Goal: Task Accomplishment & Management: Use online tool/utility

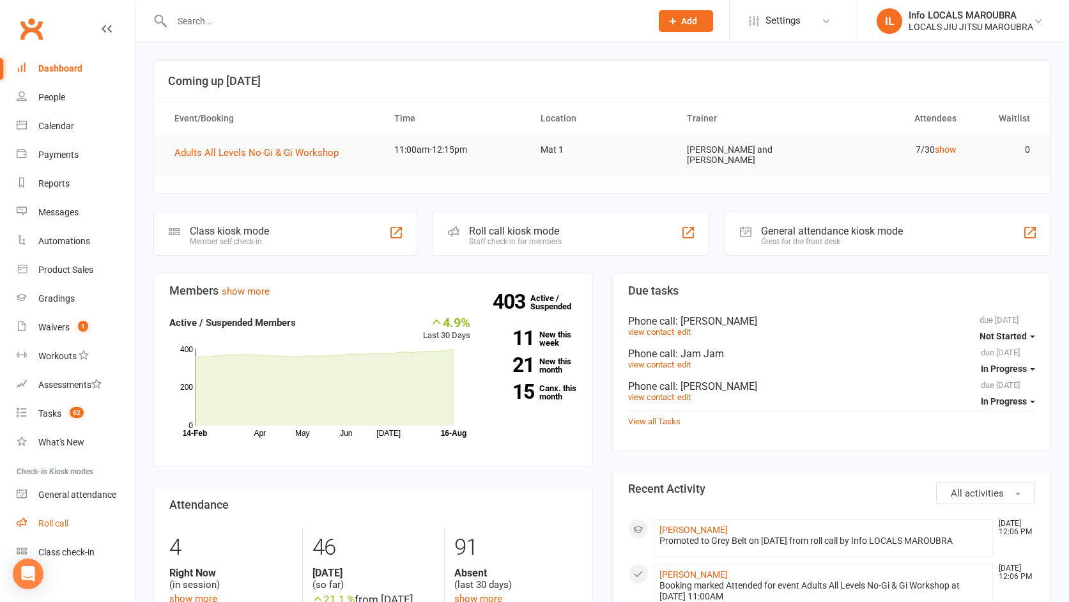
scroll to position [3, 0]
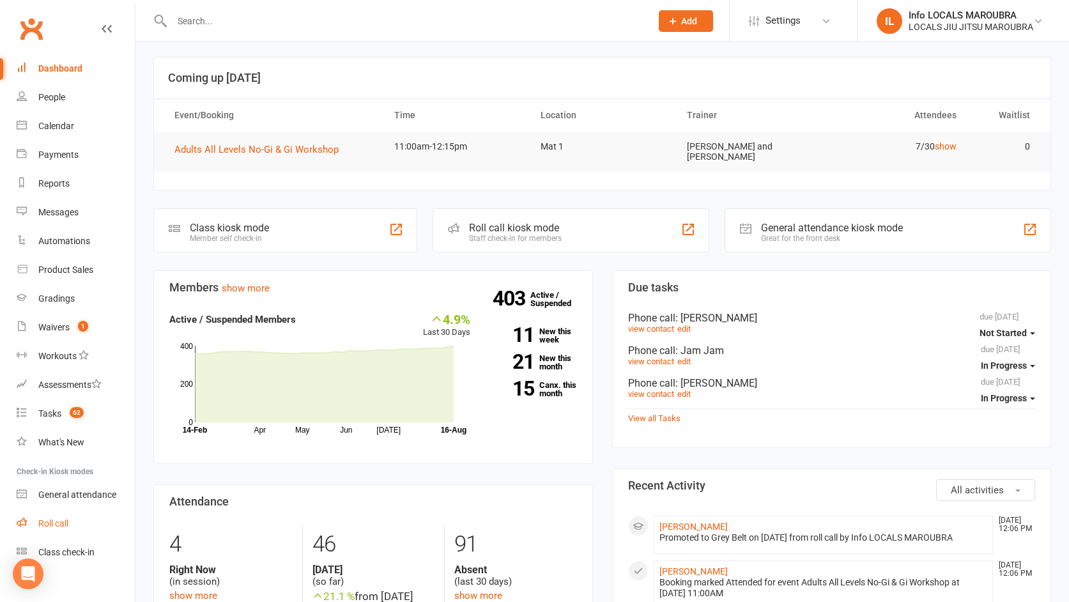
click at [59, 519] on div "Roll call" at bounding box center [53, 523] width 30 height 10
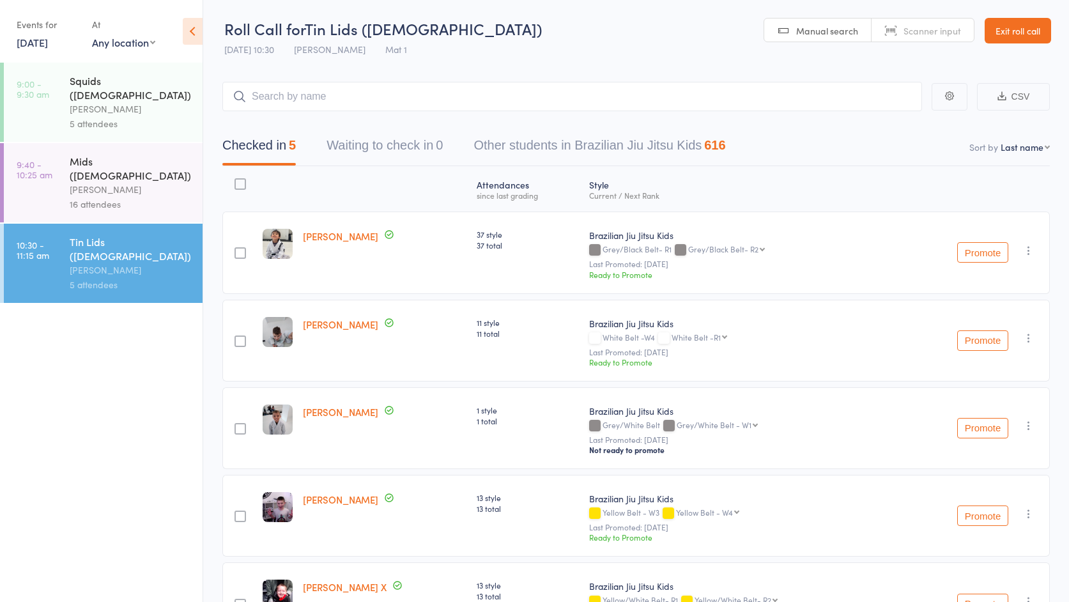
click at [34, 43] on link "17 Aug, 2025" at bounding box center [32, 42] width 31 height 14
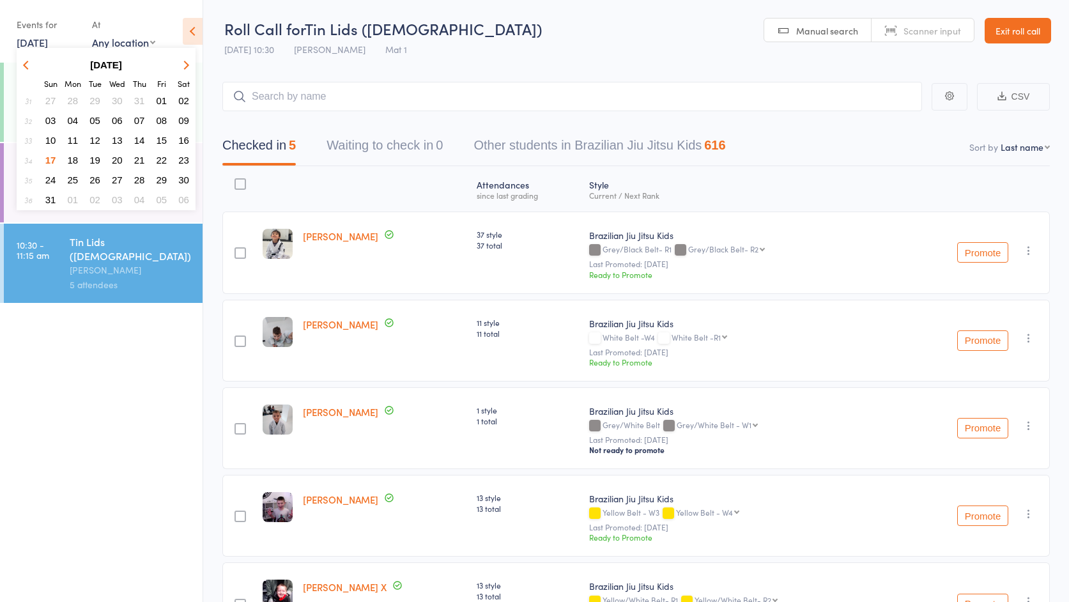
click at [46, 158] on span "17" at bounding box center [50, 160] width 11 height 11
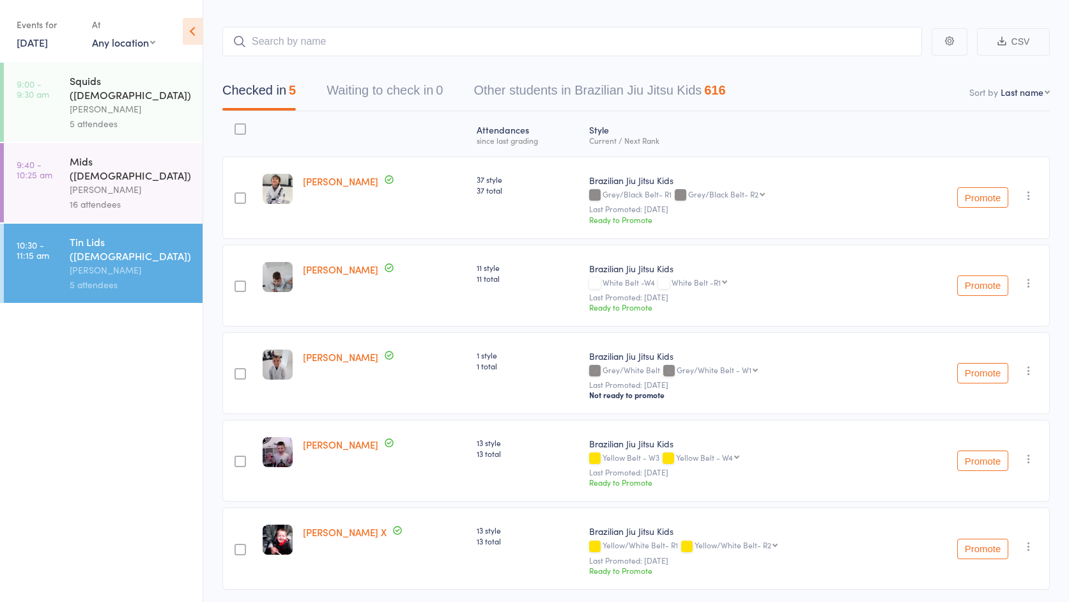
scroll to position [100, 0]
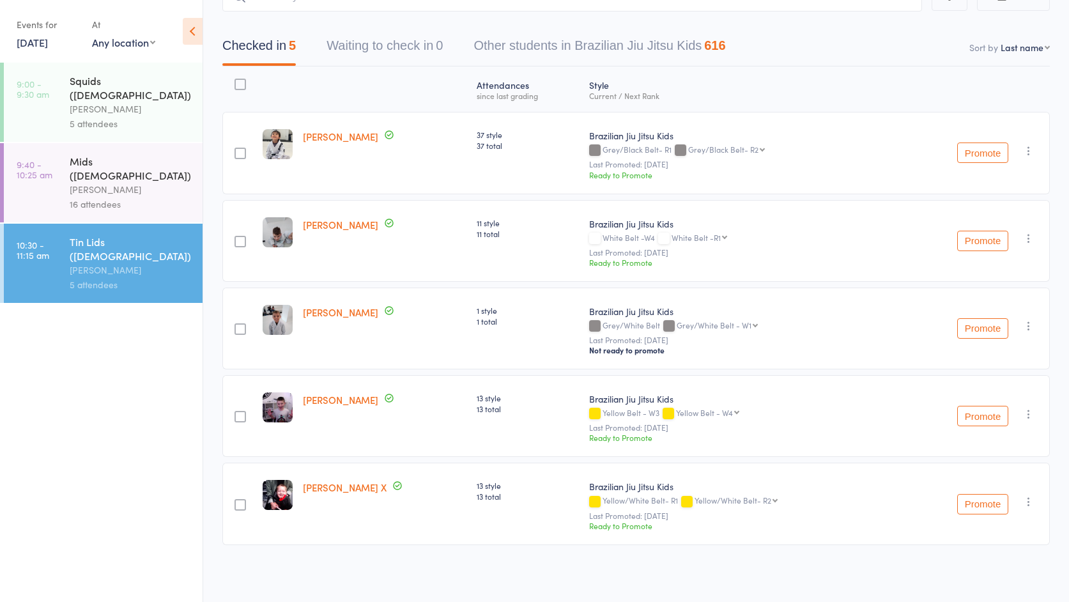
click at [109, 154] on div "Mids (5-7y.o)" at bounding box center [131, 168] width 122 height 28
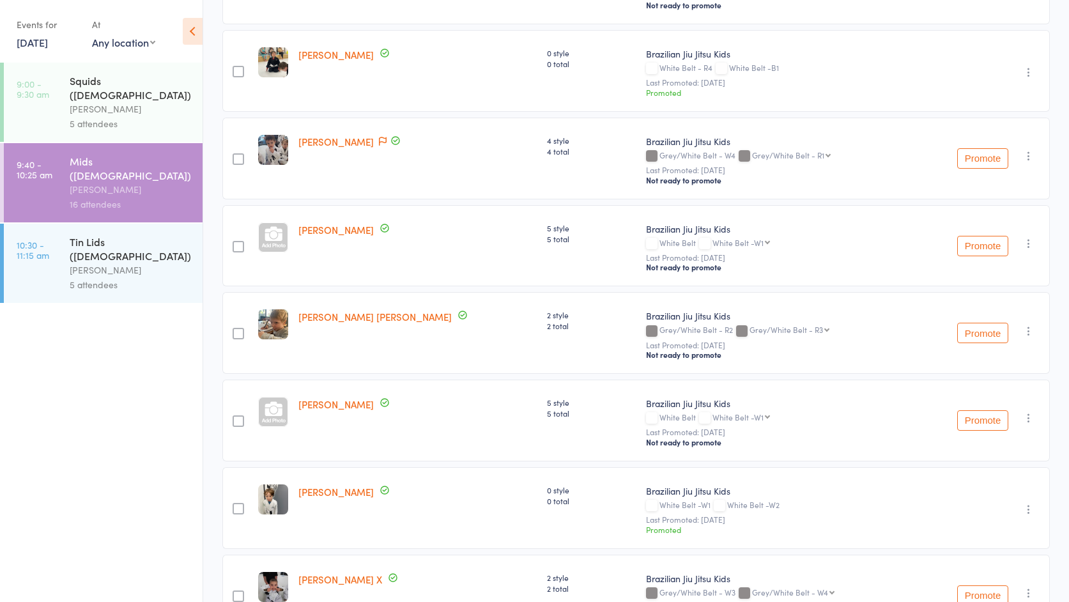
scroll to position [272, 0]
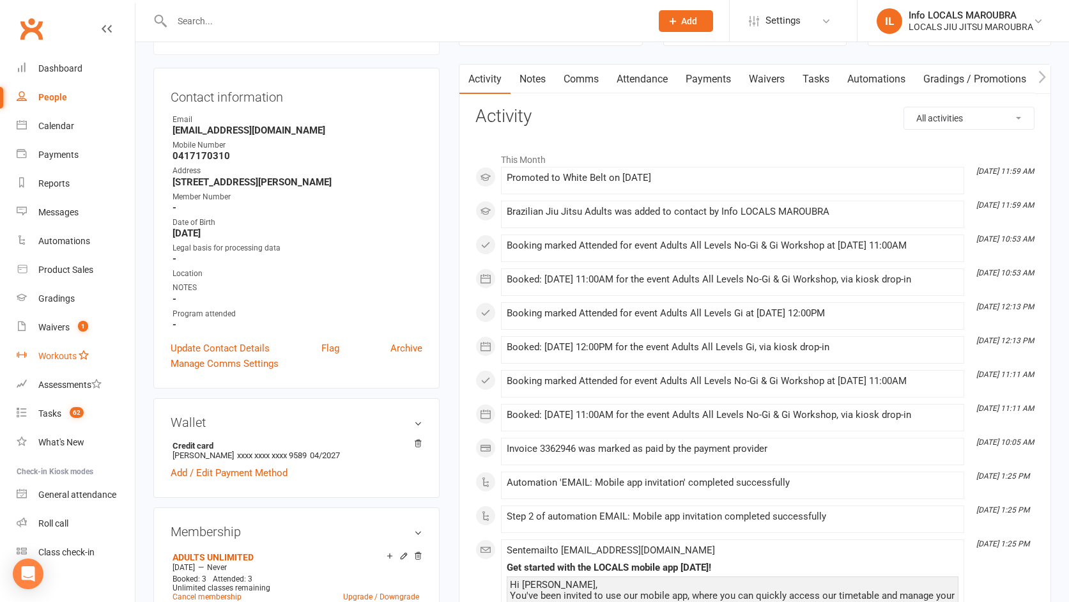
scroll to position [13, 0]
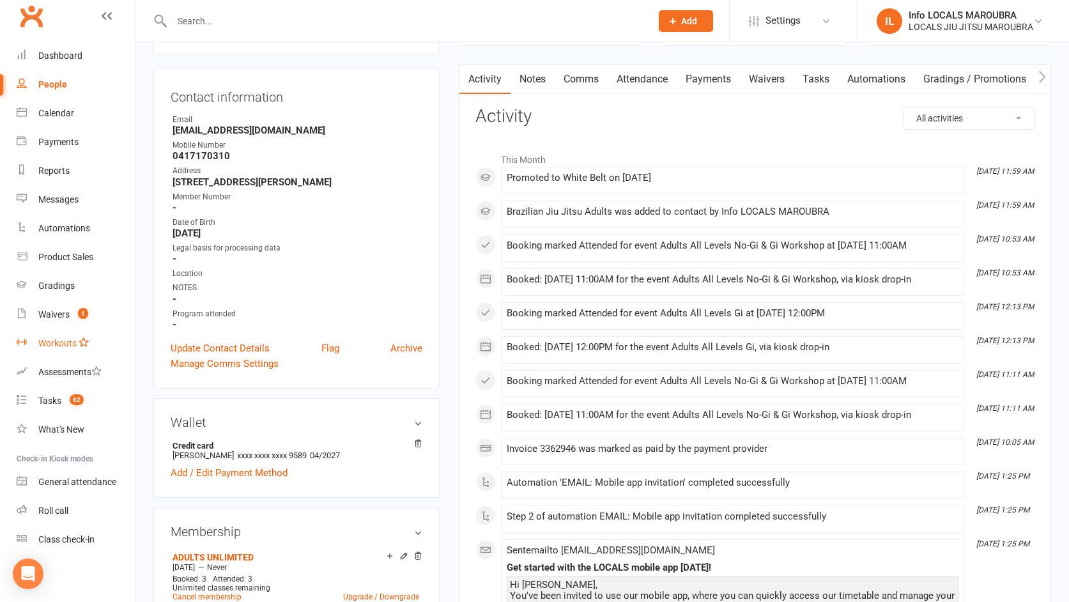
click at [61, 339] on div "Workouts" at bounding box center [57, 343] width 38 height 10
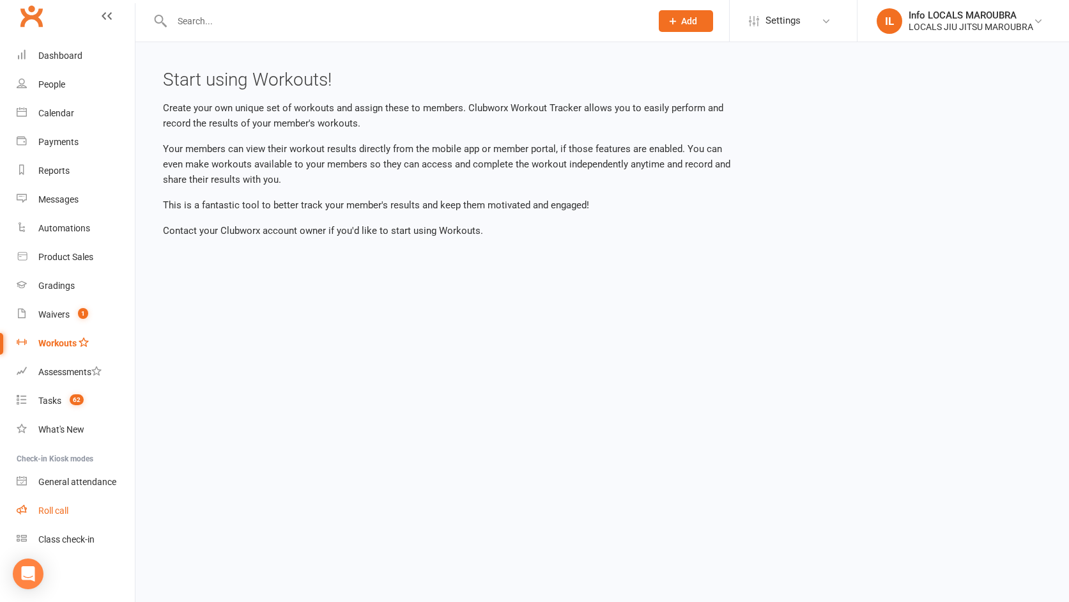
click at [72, 516] on link "Roll call" at bounding box center [76, 510] width 118 height 29
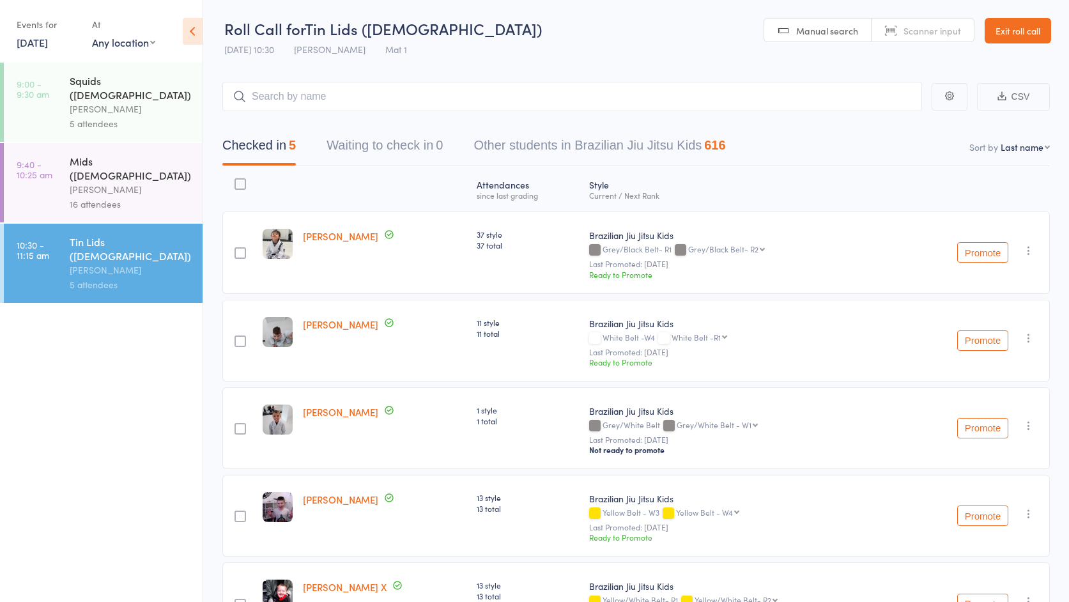
click at [110, 182] on div "Veselin Celic" at bounding box center [131, 189] width 122 height 15
